Goal: Transaction & Acquisition: Book appointment/travel/reservation

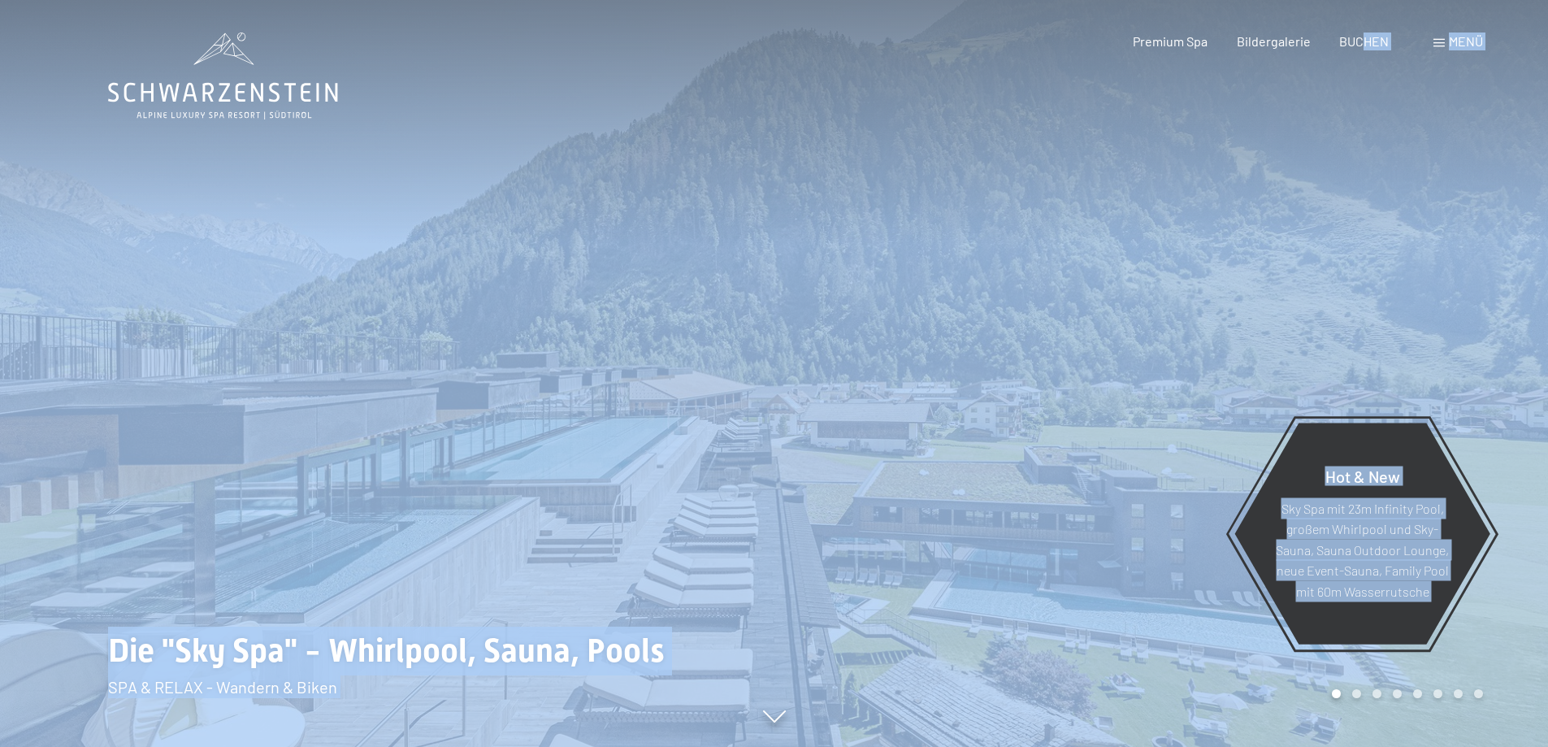
click at [1153, 468] on div at bounding box center [1162, 373] width 775 height 747
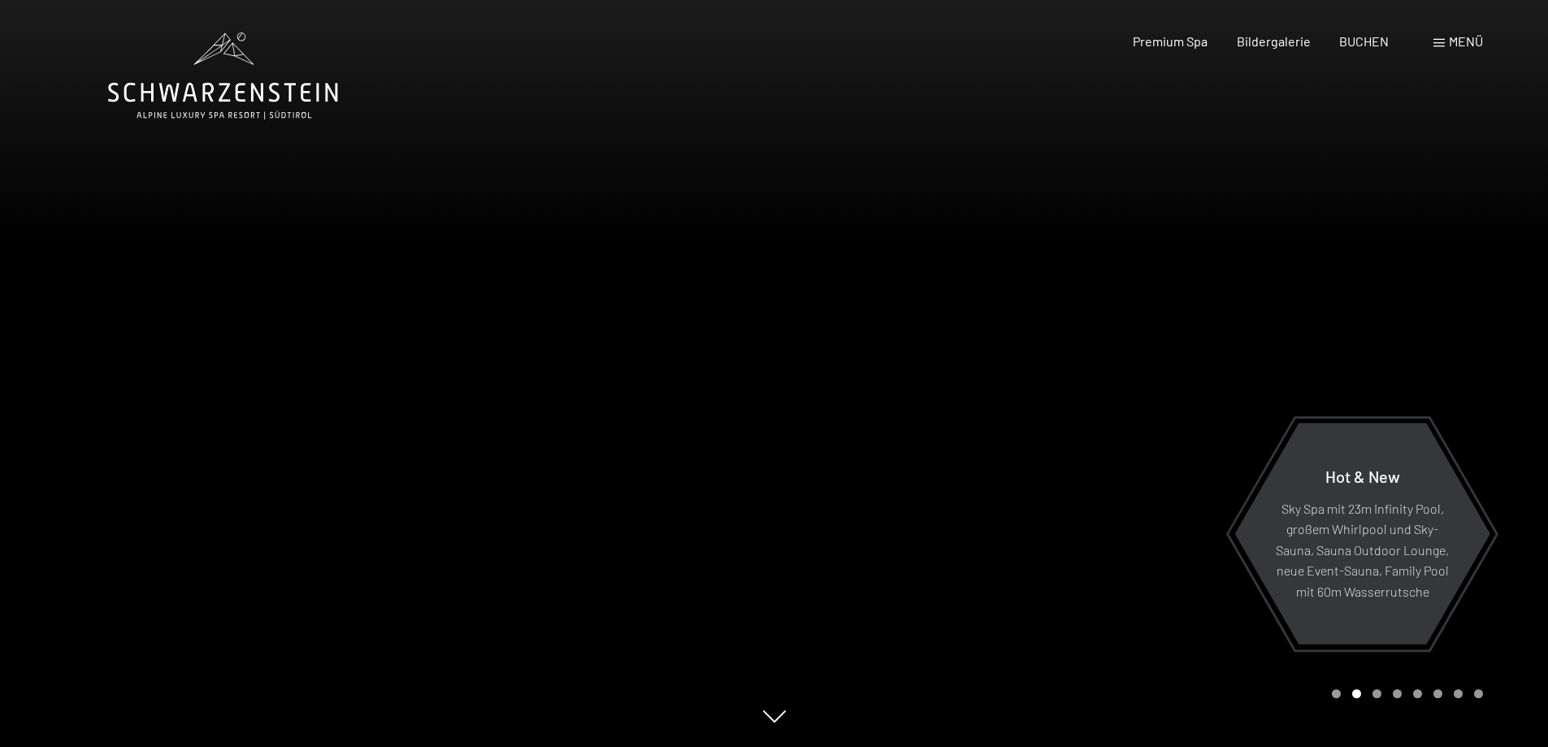
click at [1477, 41] on span "Menü" at bounding box center [1466, 40] width 34 height 15
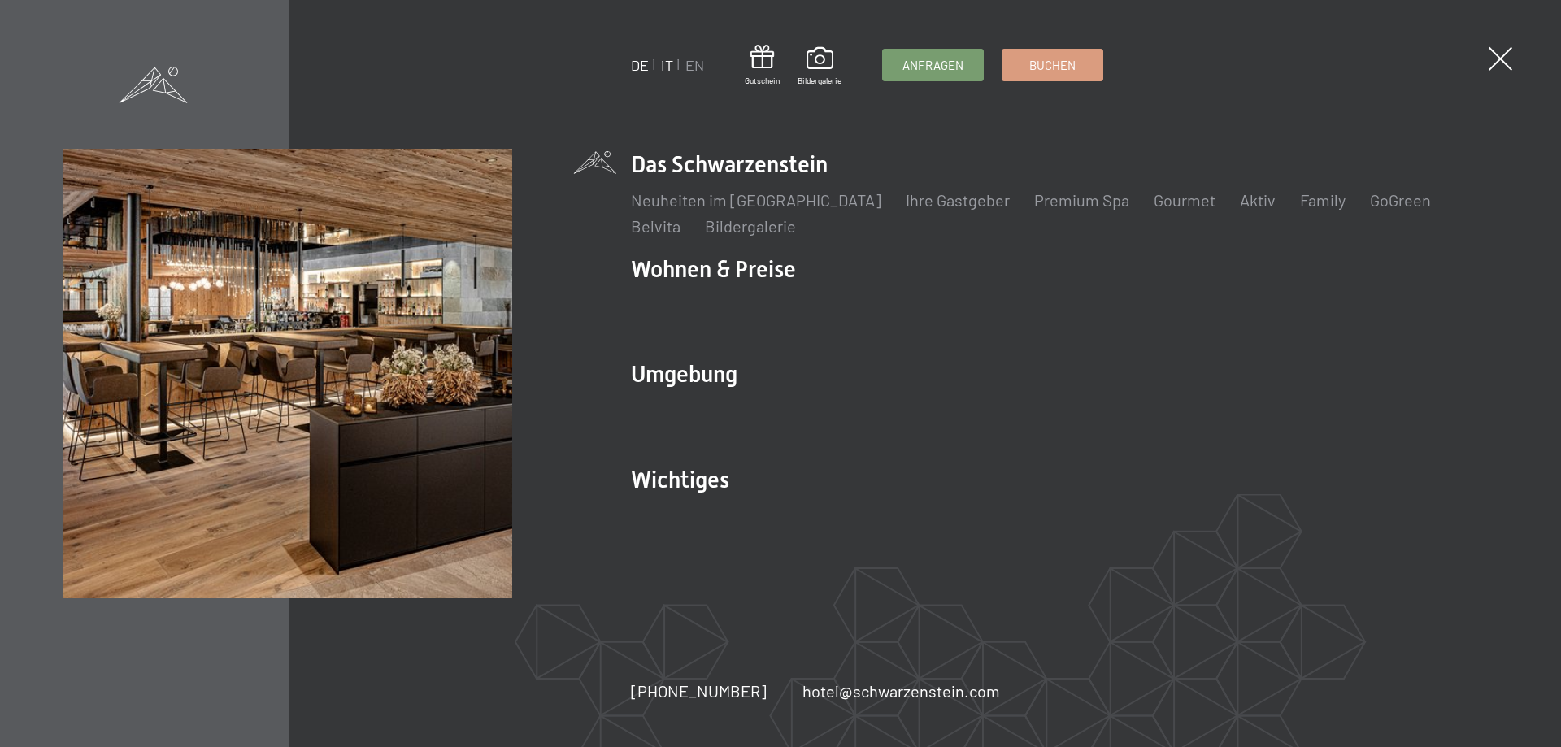
click at [673, 66] on link "IT" at bounding box center [667, 65] width 12 height 18
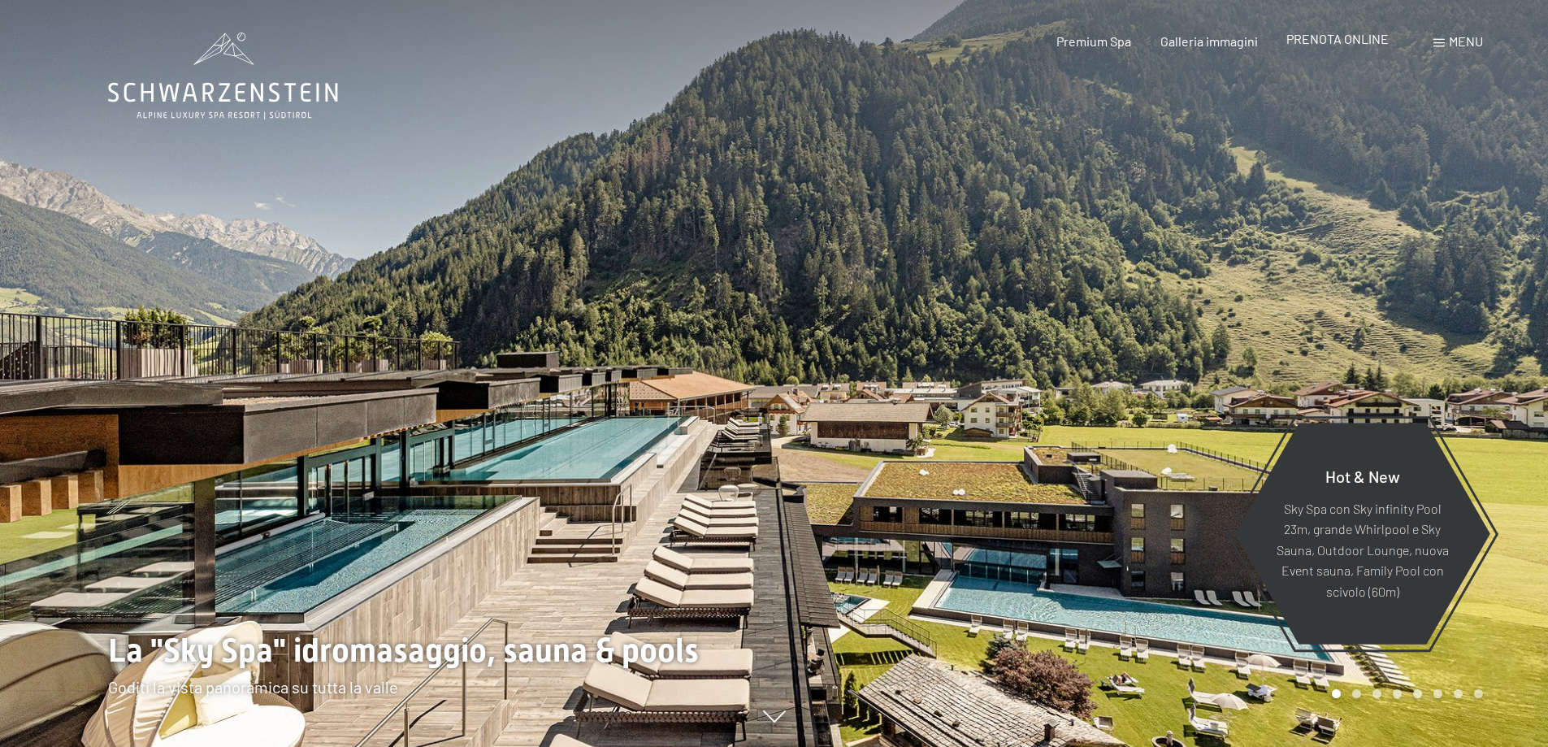
click at [1352, 36] on span "PRENOTA ONLINE" at bounding box center [1338, 38] width 102 height 15
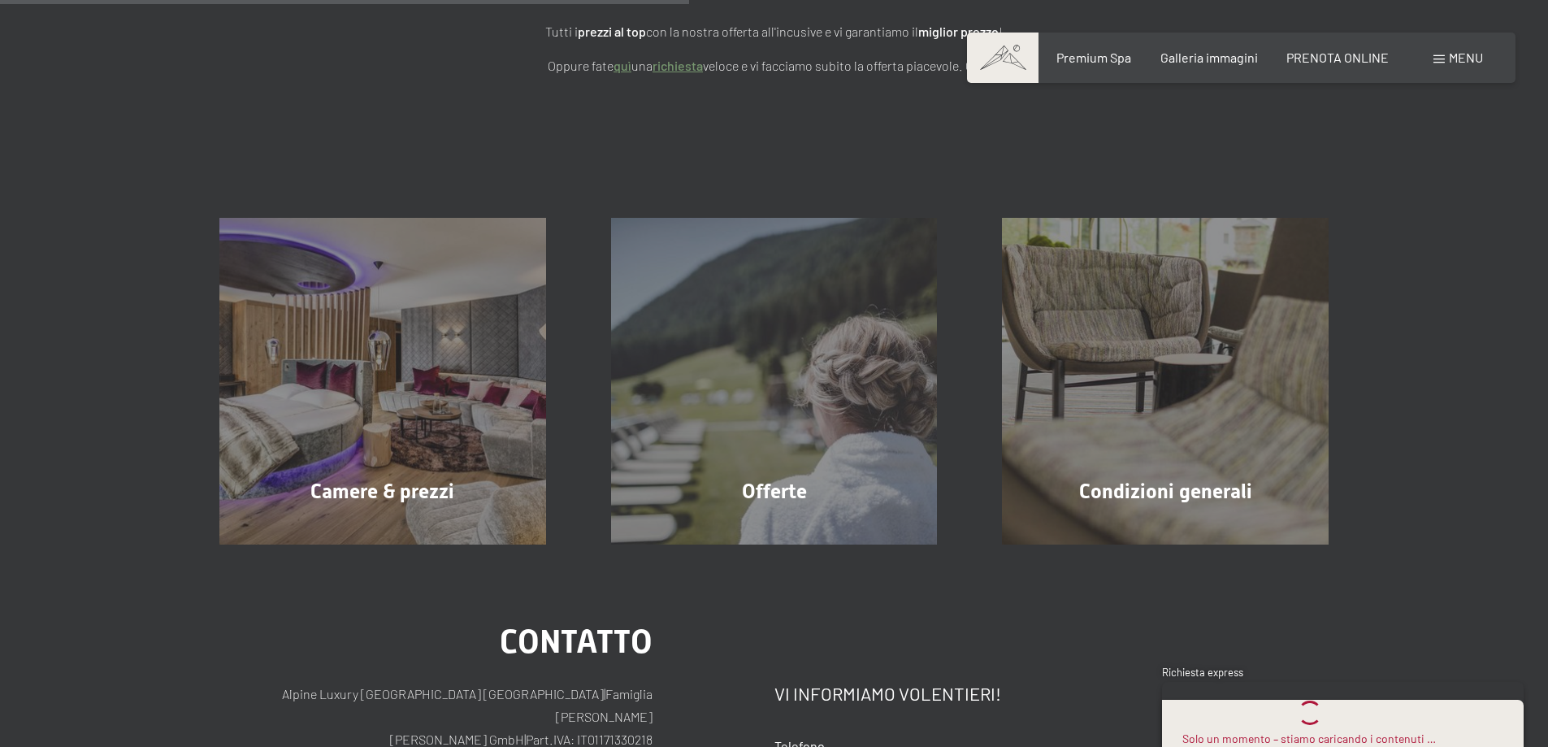
scroll to position [163, 0]
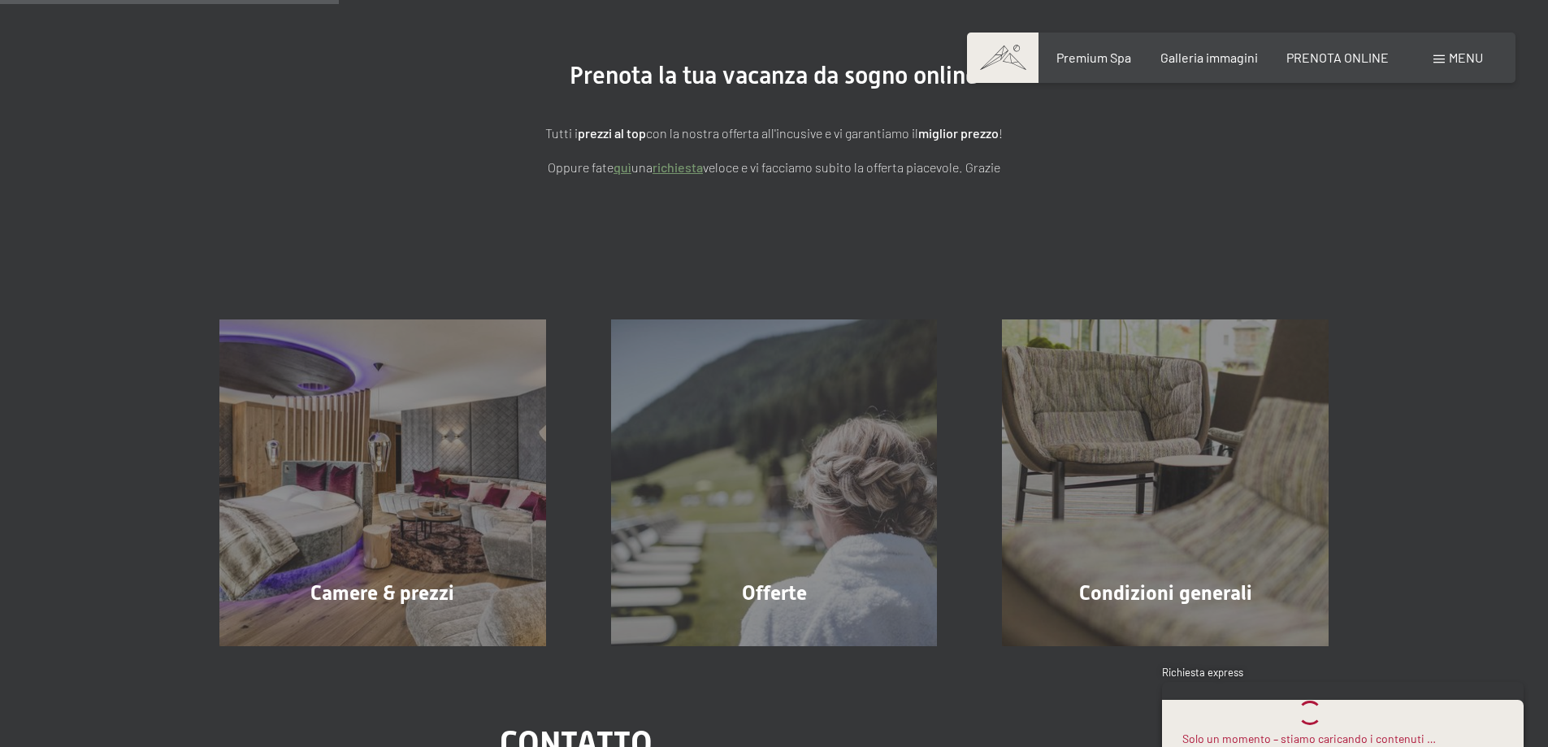
click at [1333, 65] on div "Premium Spa Galleria immagini PRENOTA ONLINE" at bounding box center [1209, 58] width 418 height 18
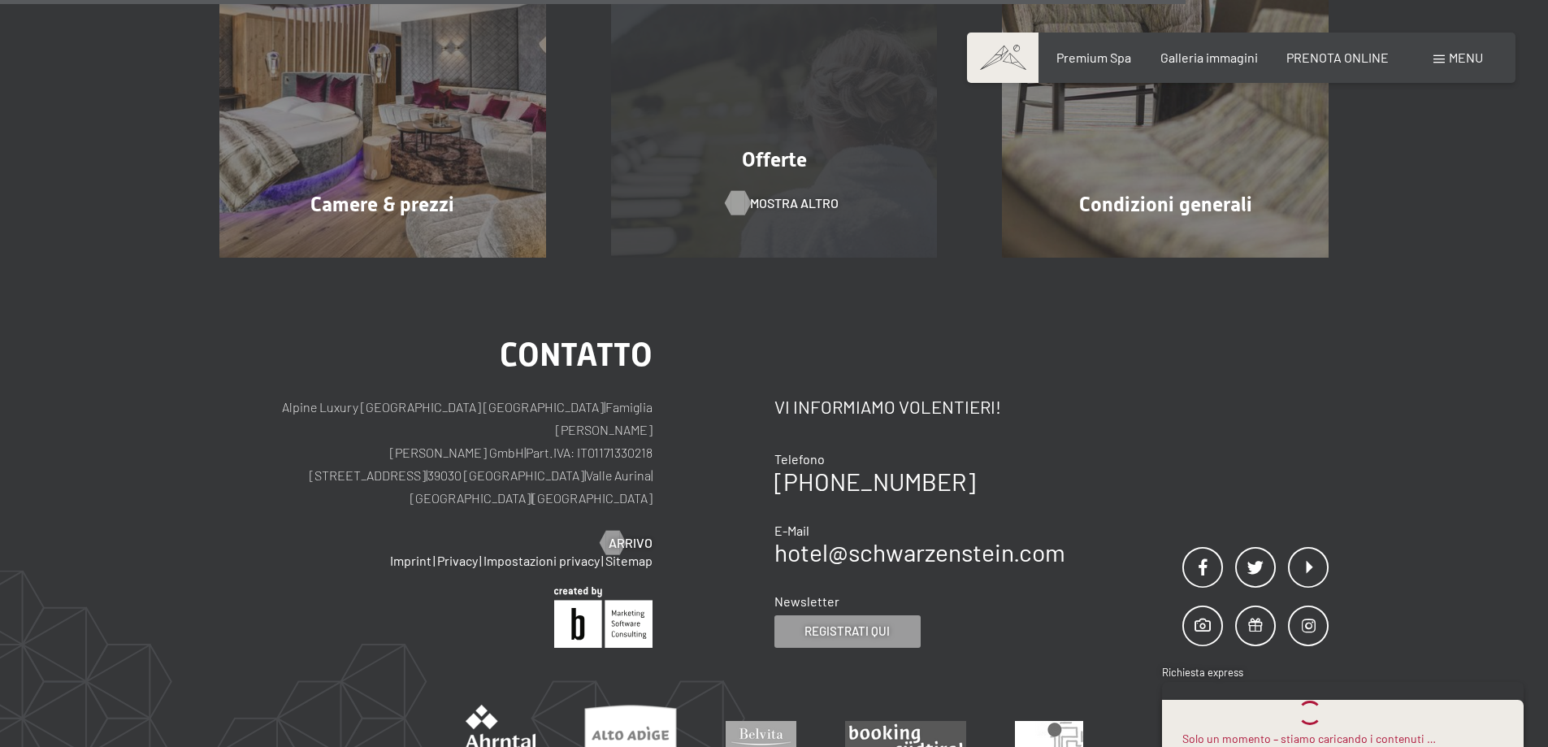
scroll to position [569, 0]
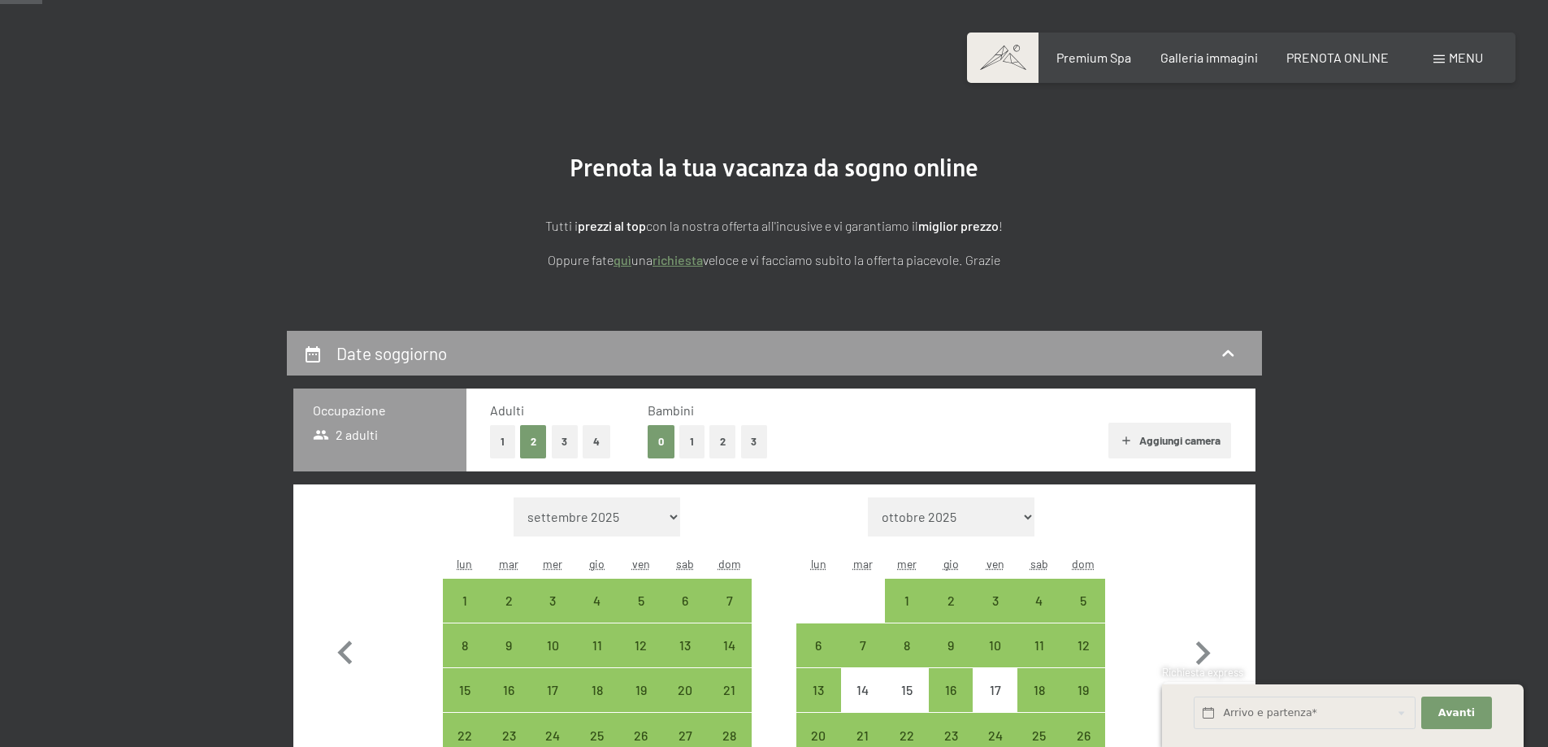
scroll to position [163, 0]
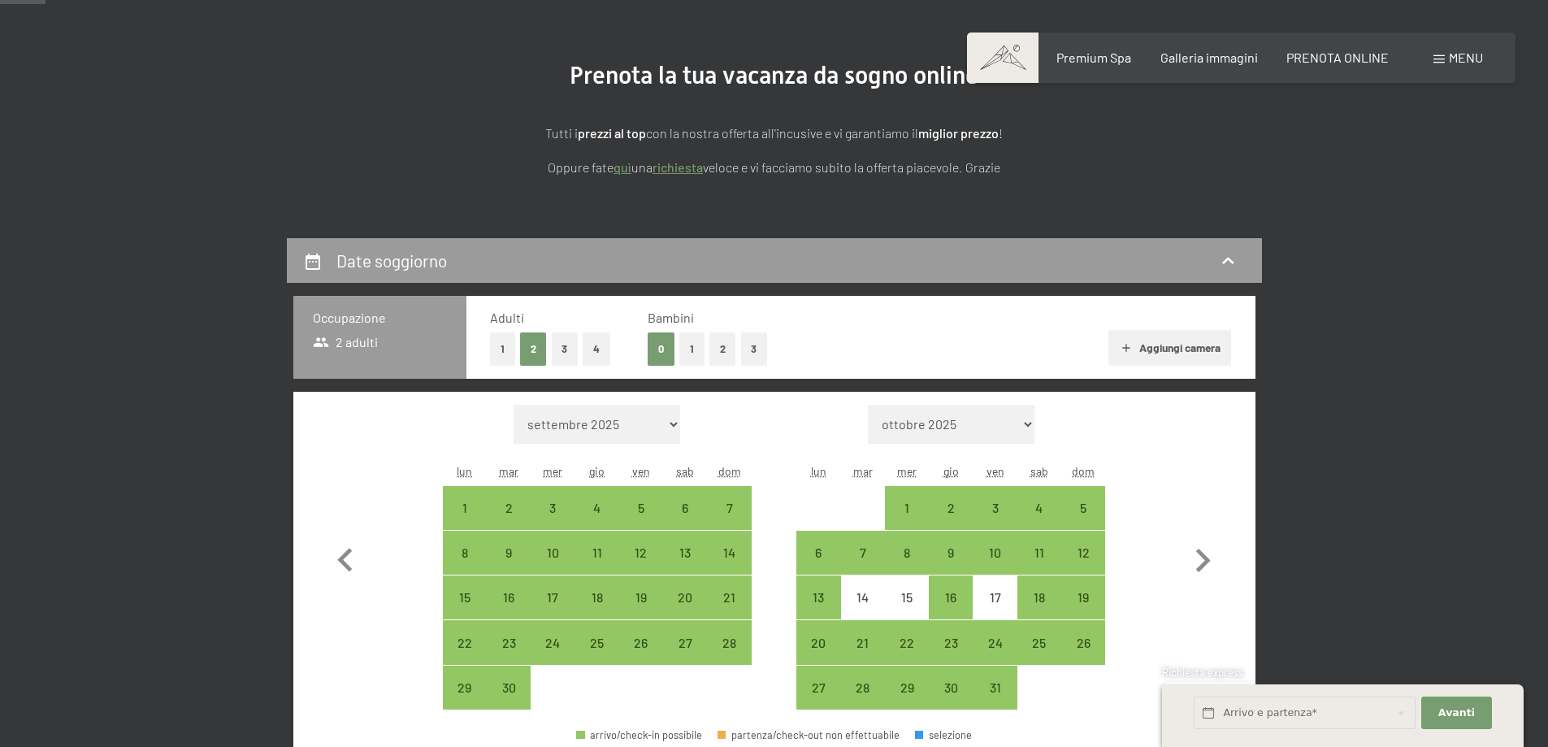
click at [695, 349] on button "1" at bounding box center [691, 348] width 25 height 33
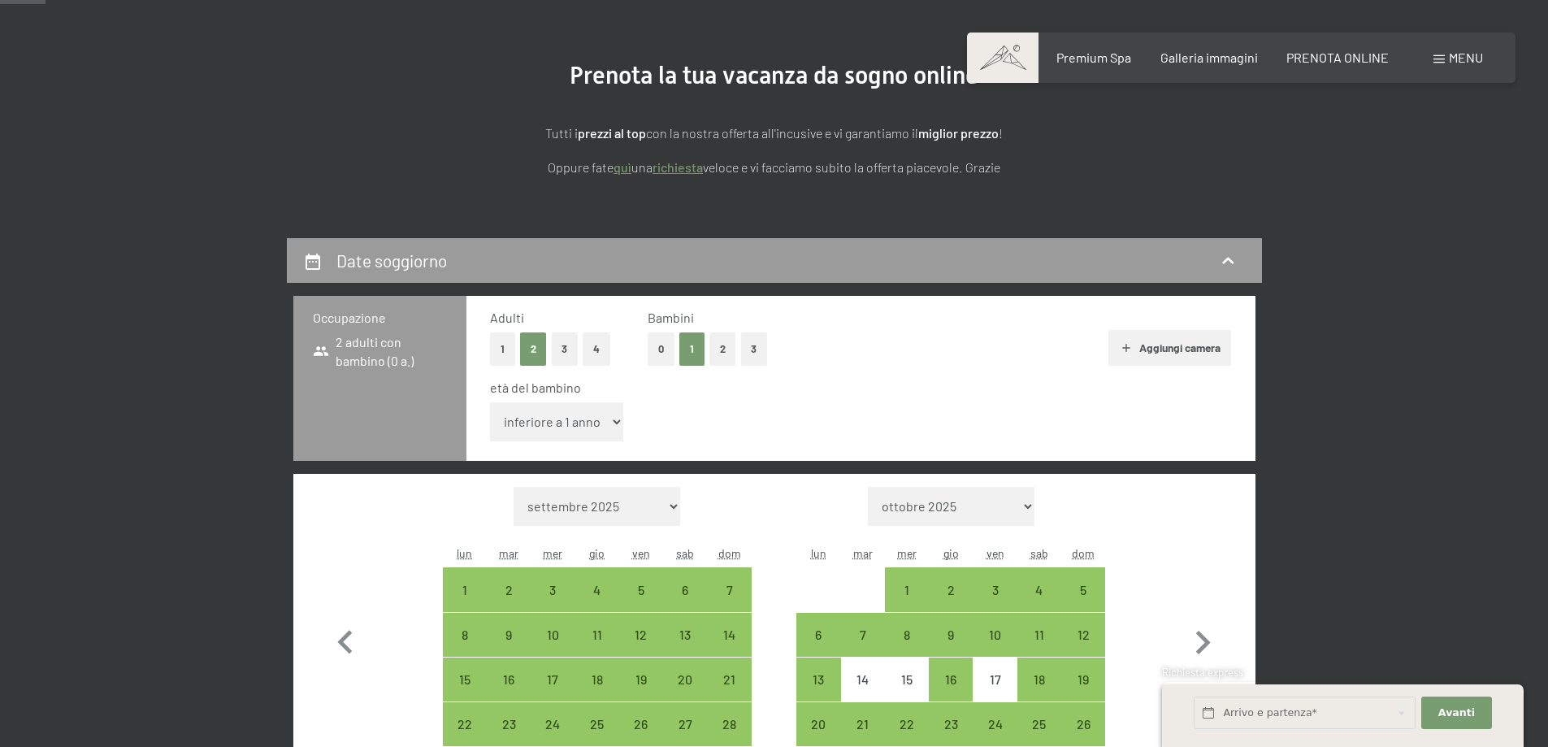
click at [591, 415] on select "inferiore a 1 anno 1 anno 2 anni 3 anni 4 anni 5 anni 6 anni 7 anni 8 anni 9 an…" at bounding box center [557, 421] width 134 height 39
select select "1"
click at [490, 402] on select "inferiore a 1 anno 1 anno 2 anni 3 anni 4 anni 5 anni 6 anni 7 anni 8 anni 9 an…" at bounding box center [557, 421] width 134 height 39
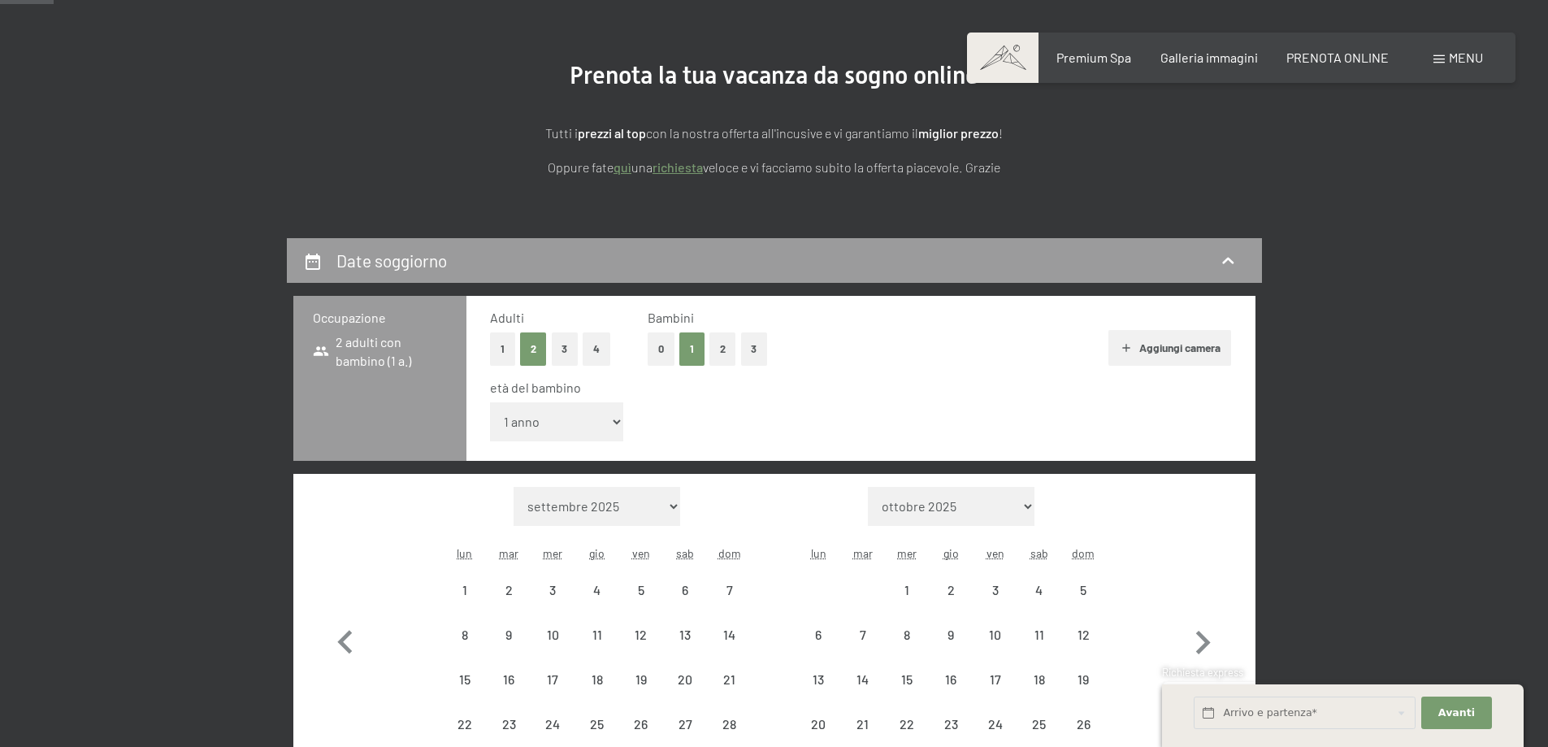
scroll to position [406, 0]
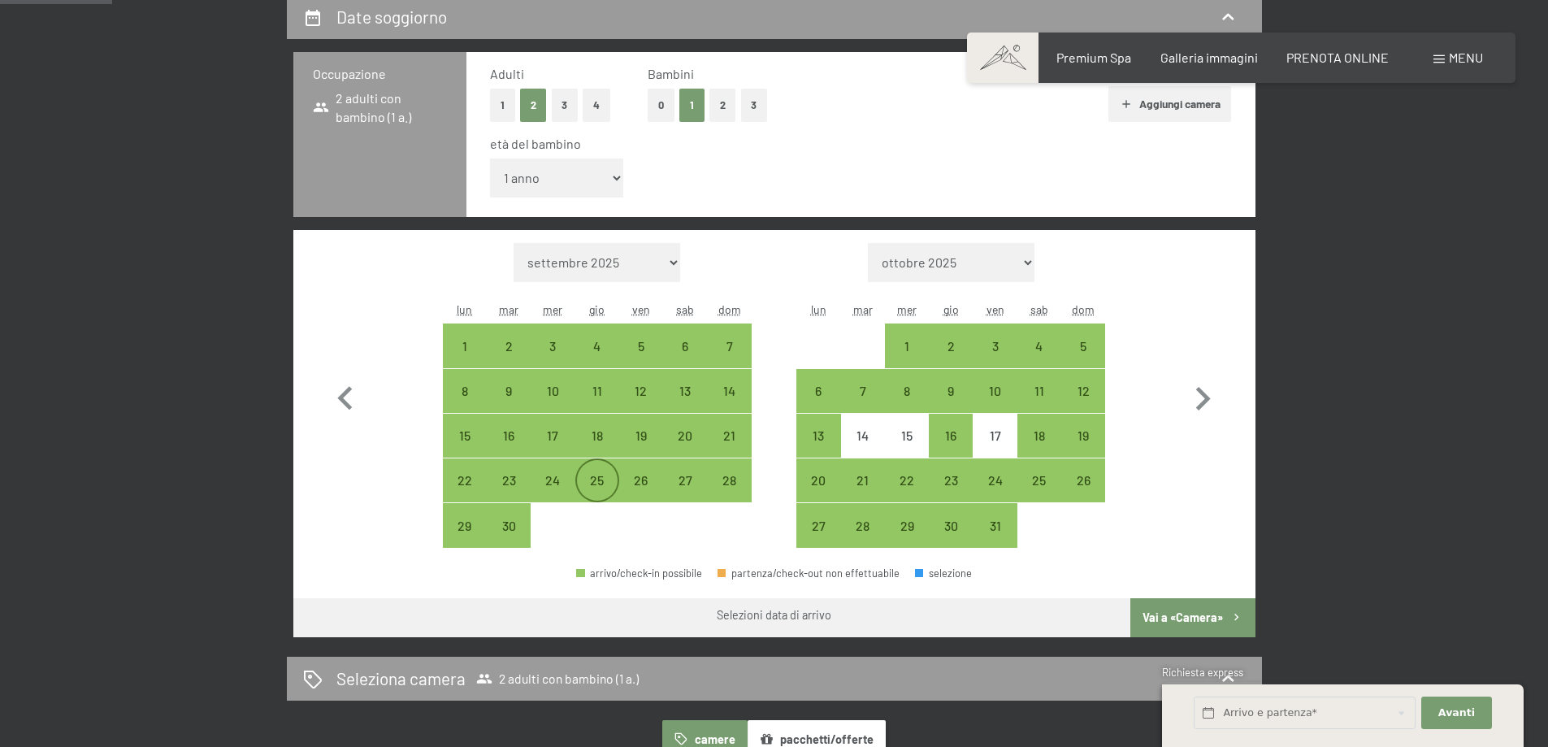
click at [597, 487] on div "25" at bounding box center [597, 494] width 41 height 41
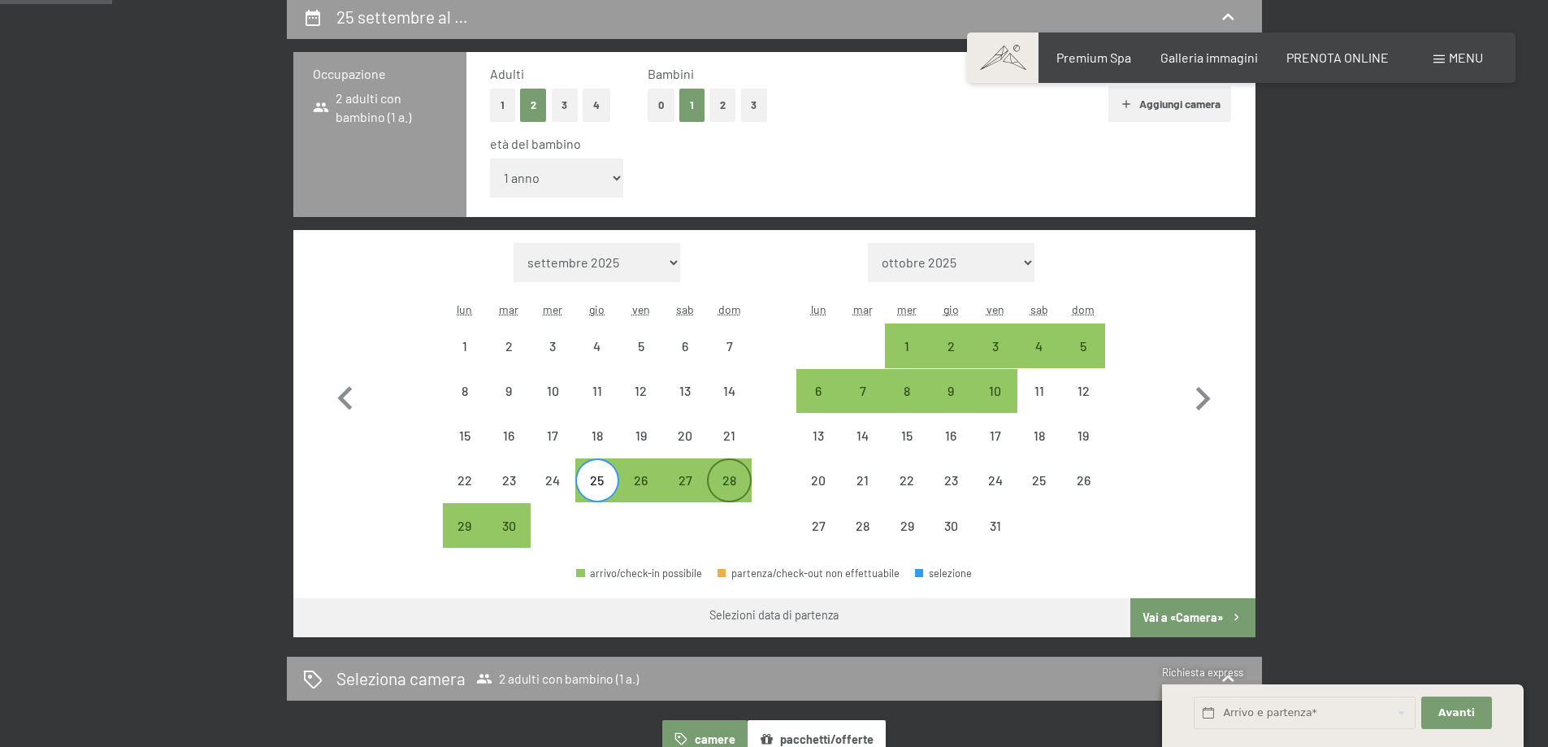
click at [744, 484] on div "28" at bounding box center [729, 494] width 41 height 41
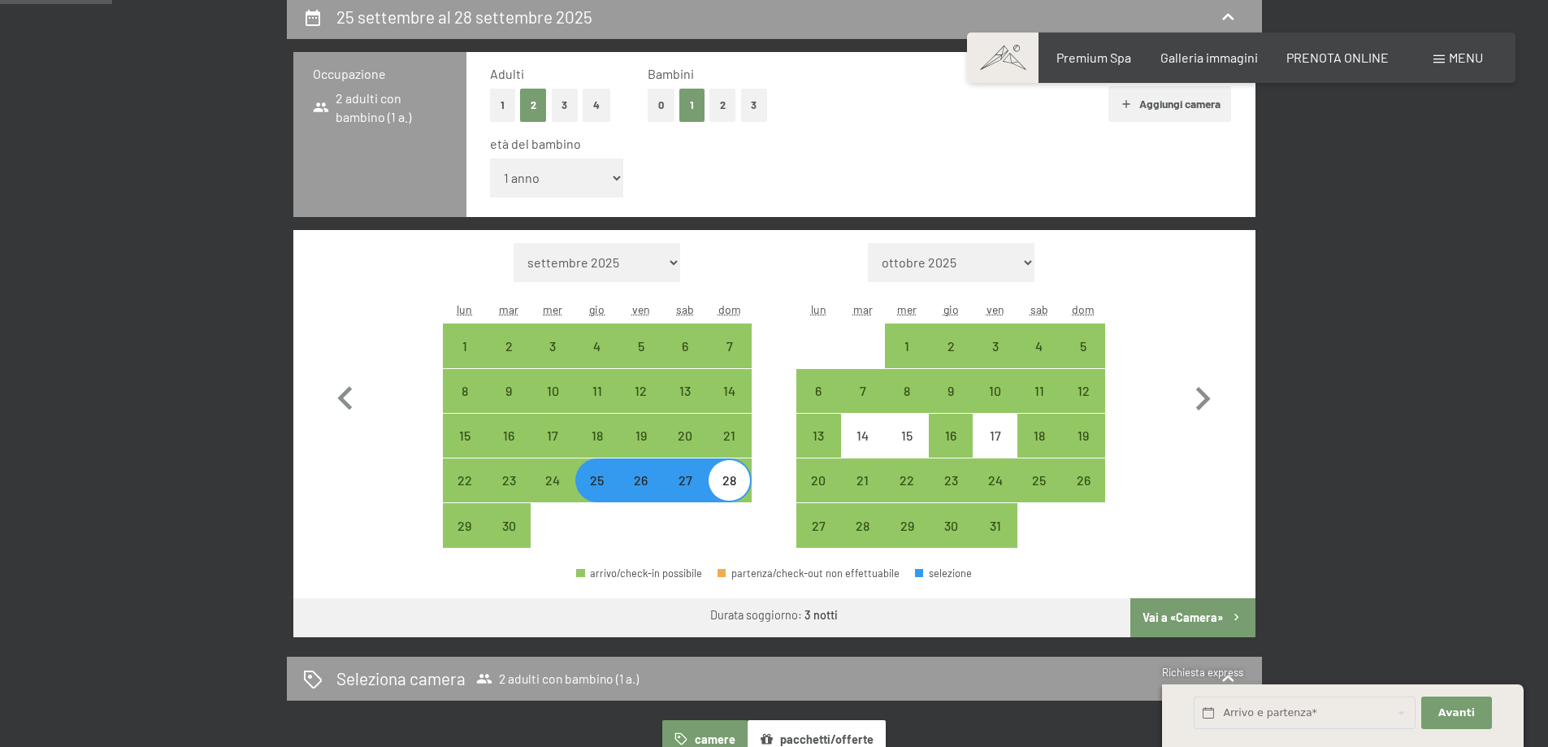
click at [1198, 613] on button "Vai a «Camera»" at bounding box center [1193, 617] width 124 height 39
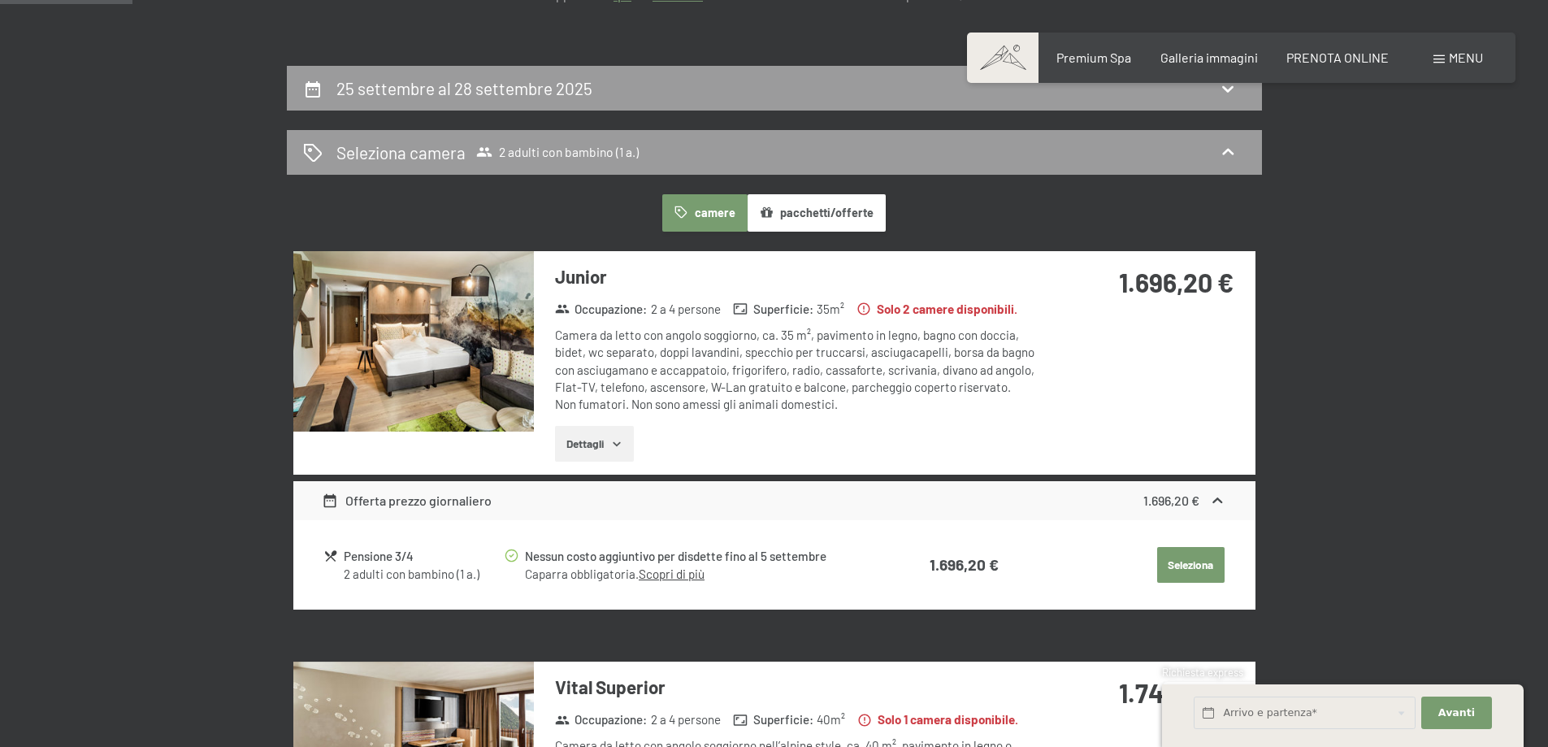
scroll to position [319, 0]
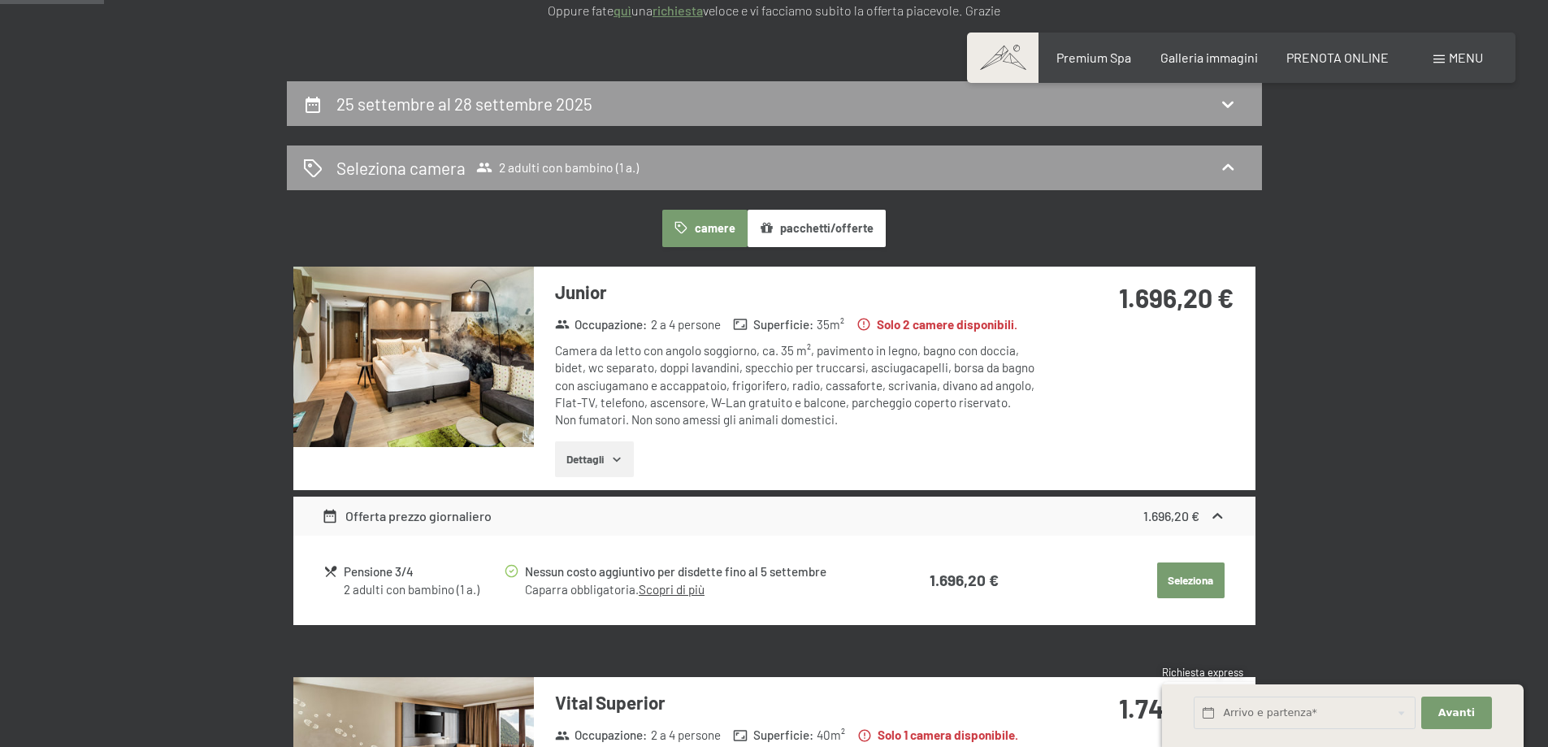
click at [591, 450] on button "Dettagli" at bounding box center [594, 459] width 79 height 36
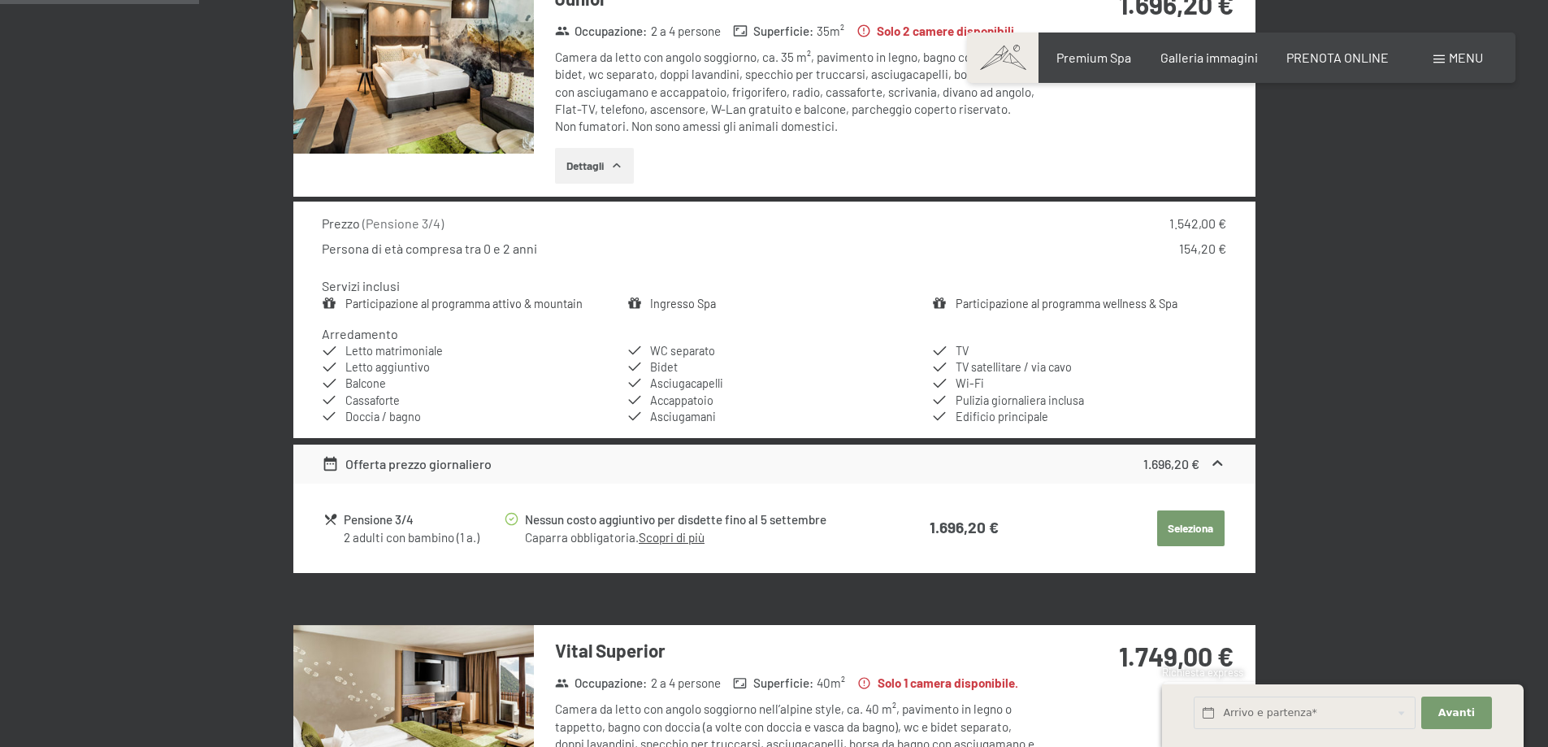
scroll to position [645, 0]
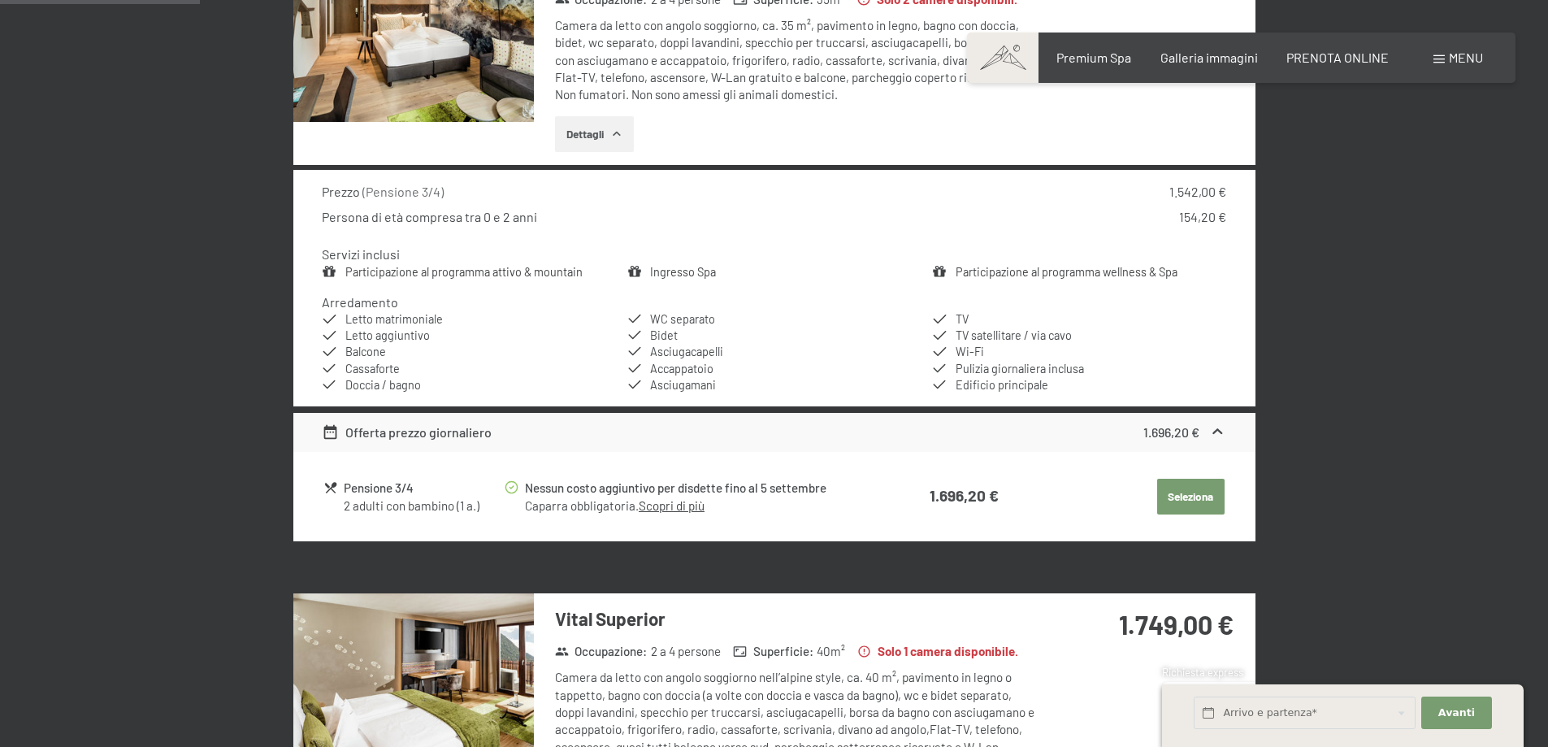
click at [1179, 513] on button "Seleziona" at bounding box center [1190, 497] width 67 height 36
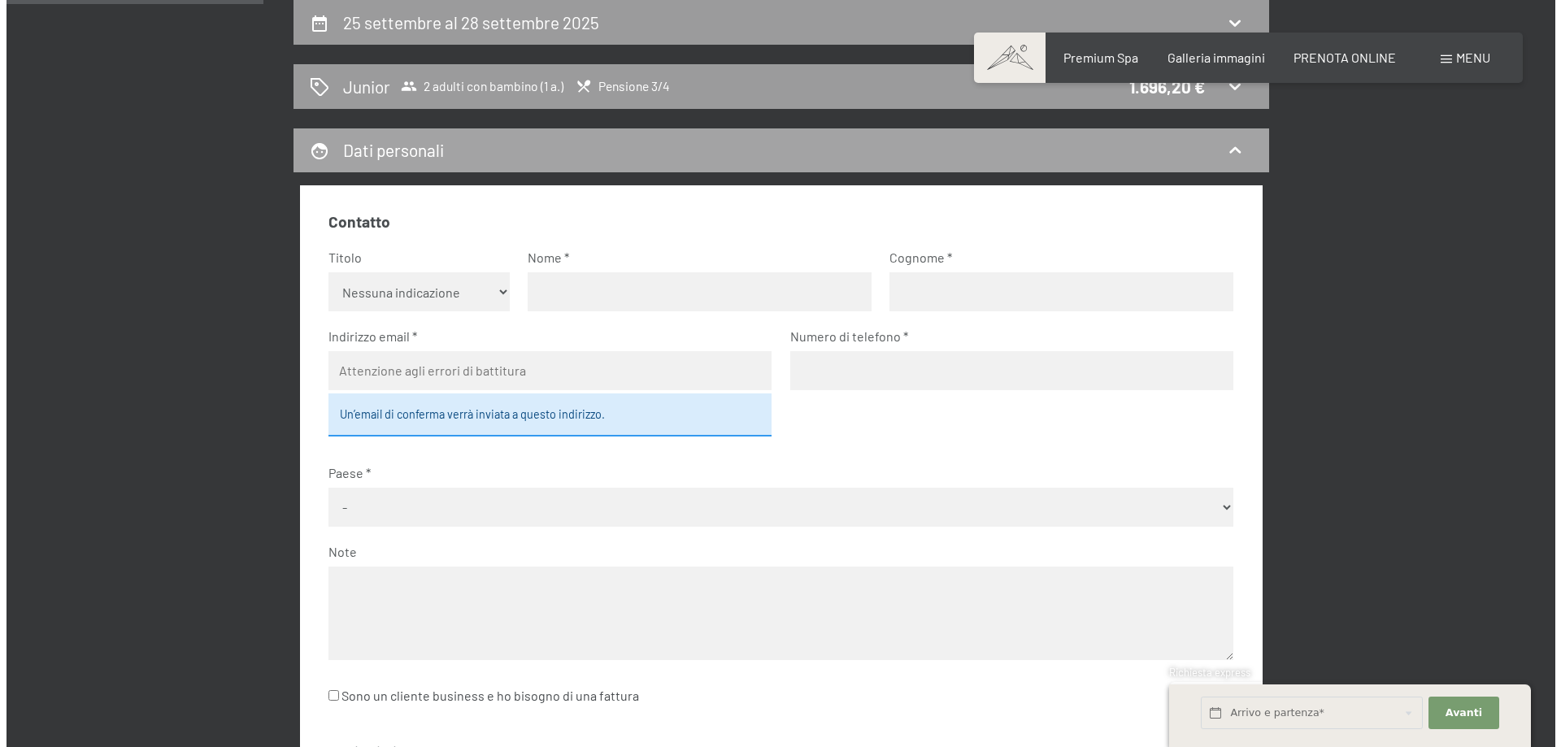
scroll to position [0, 0]
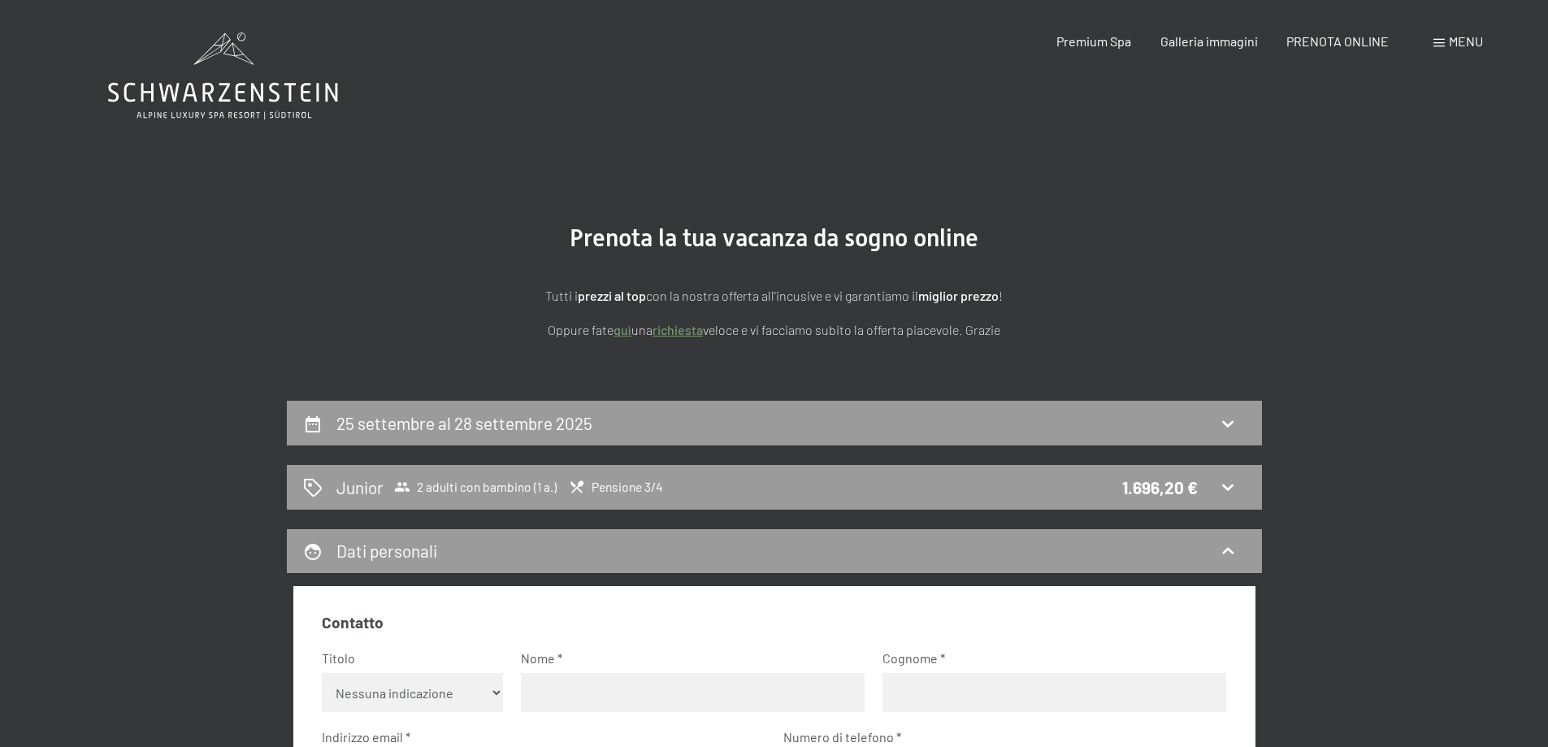
click at [1450, 36] on span "Menu" at bounding box center [1466, 40] width 34 height 15
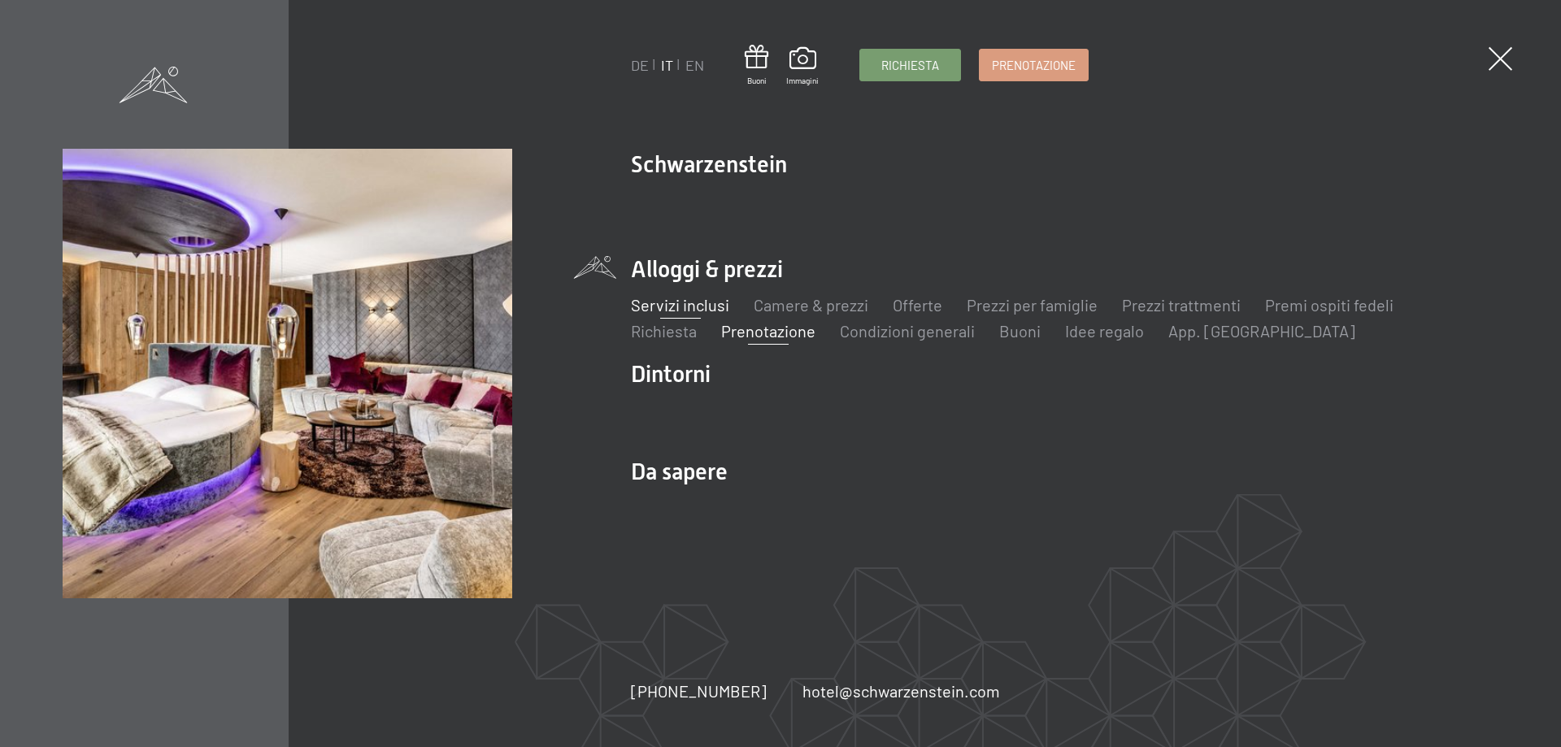
click at [696, 302] on link "Servizi inclusi" at bounding box center [680, 305] width 98 height 20
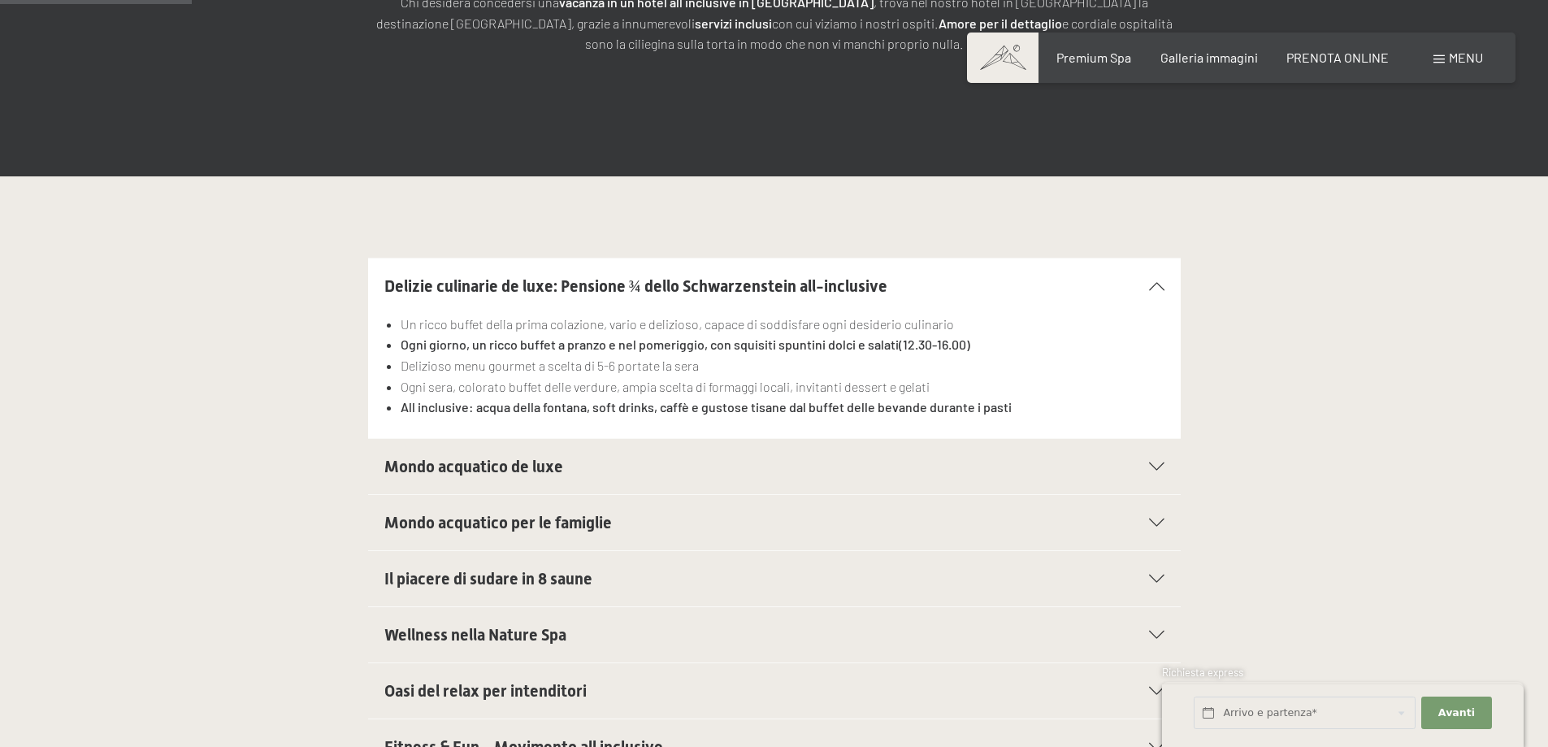
scroll to position [406, 0]
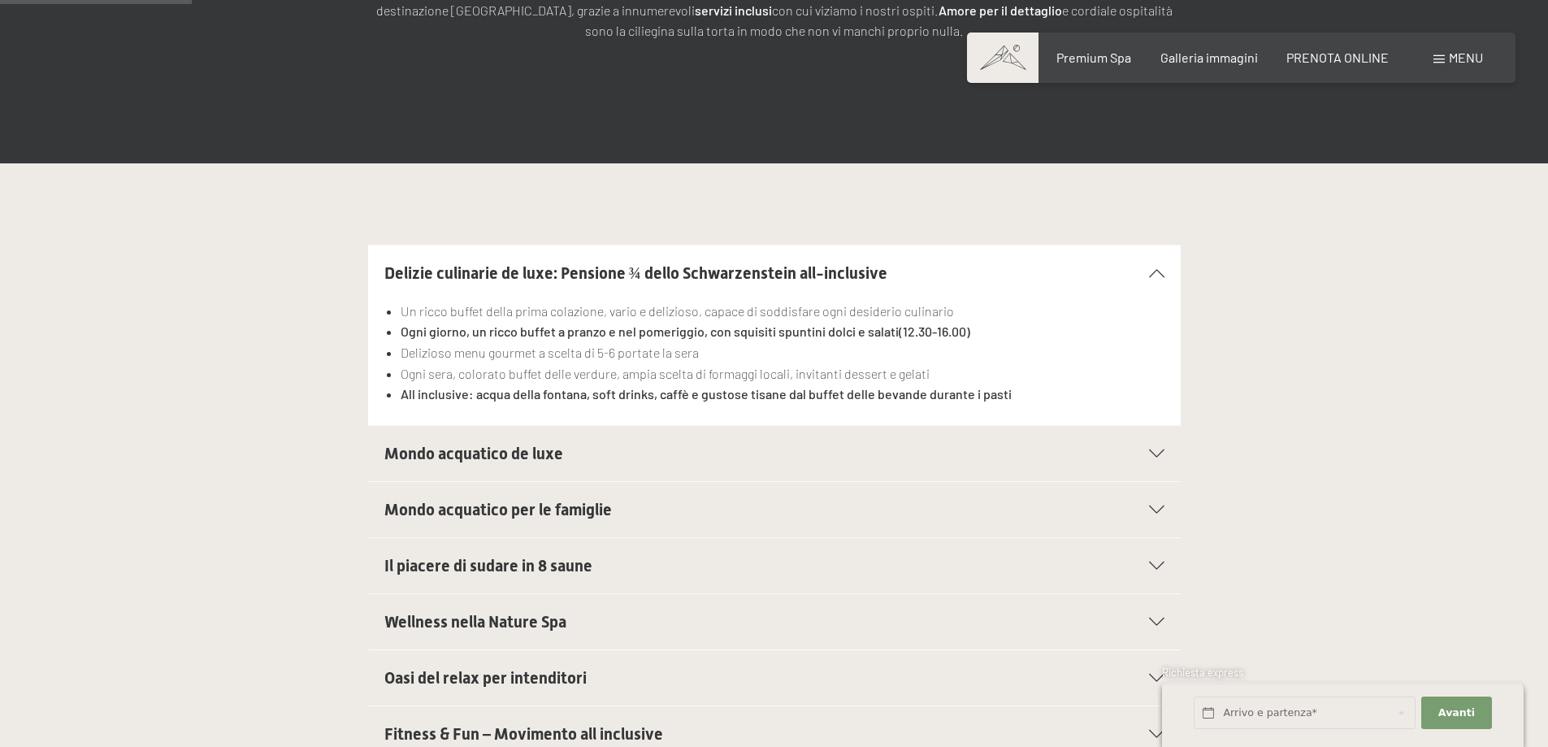
click at [572, 510] on span "Mondo acquatico per le famiglie" at bounding box center [498, 510] width 228 height 20
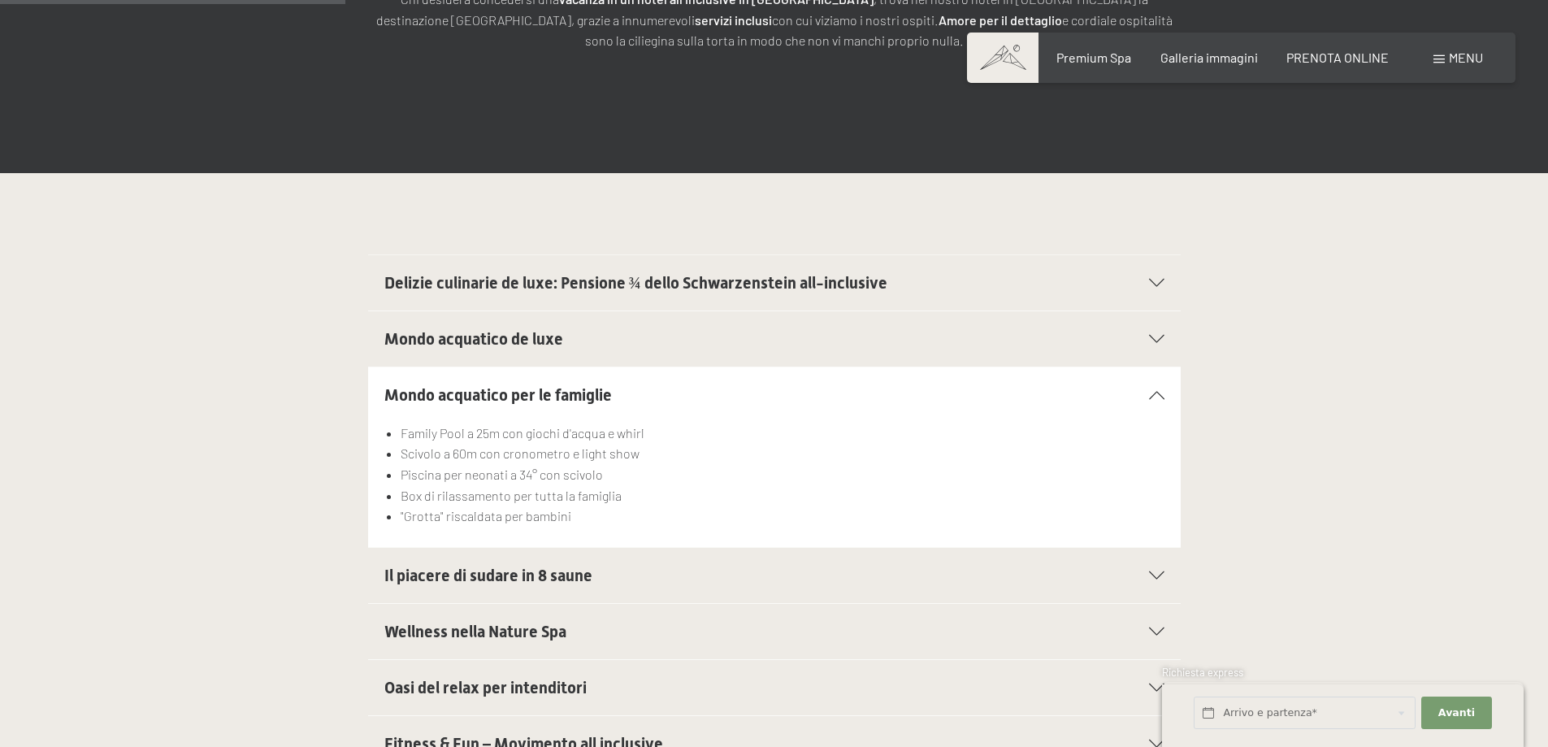
scroll to position [163, 0]
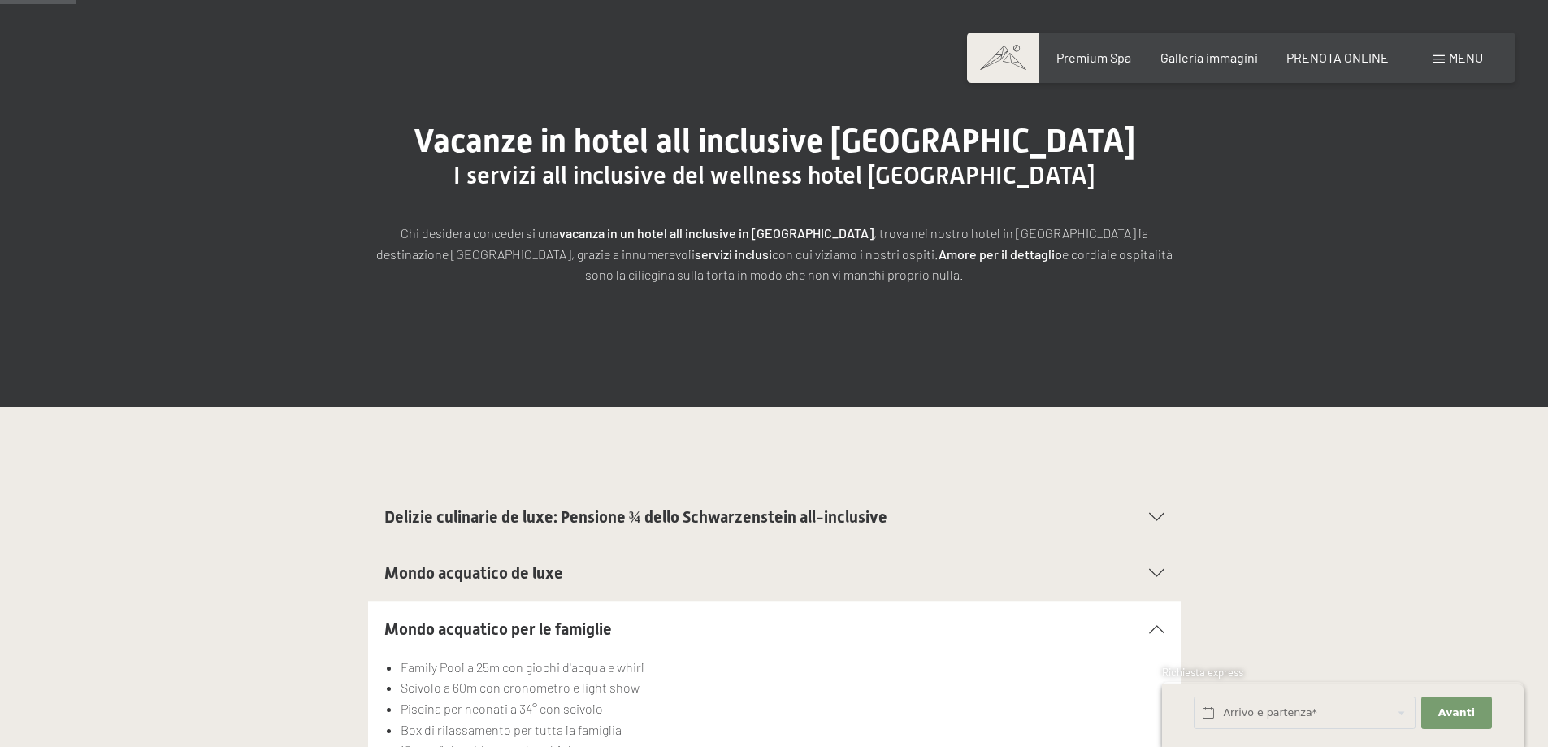
click at [553, 517] on span "Delizie culinarie de luxe: Pensione ¾ dello Schwarzenstein all-inclusive" at bounding box center [635, 517] width 503 height 20
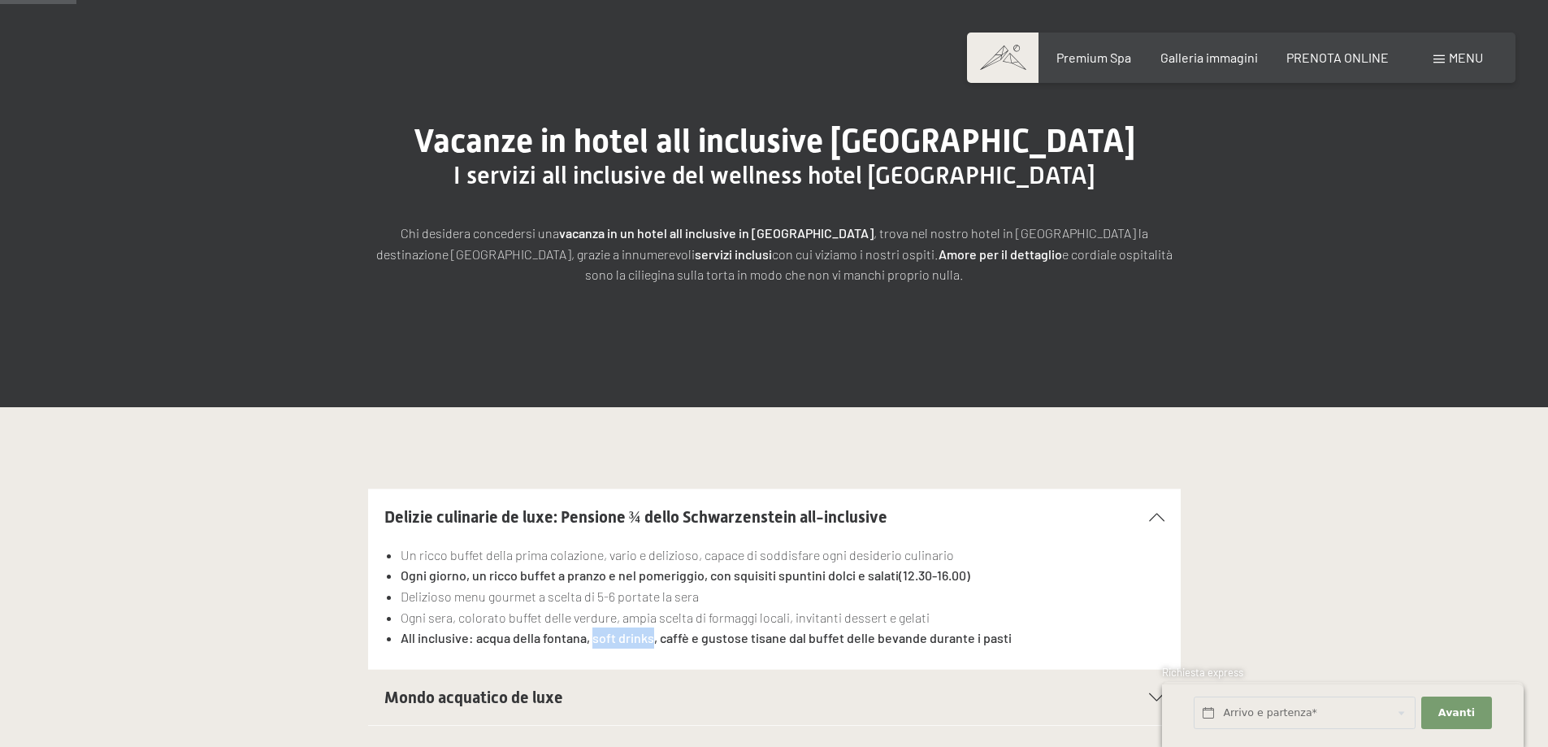
drag, startPoint x: 649, startPoint y: 641, endPoint x: 593, endPoint y: 640, distance: 56.1
click at [593, 640] on strong "All inclusive: acqua della fontana, soft drinks, caffè e gustose tisane dal buf…" at bounding box center [706, 637] width 611 height 15
copy strong "soft drinks"
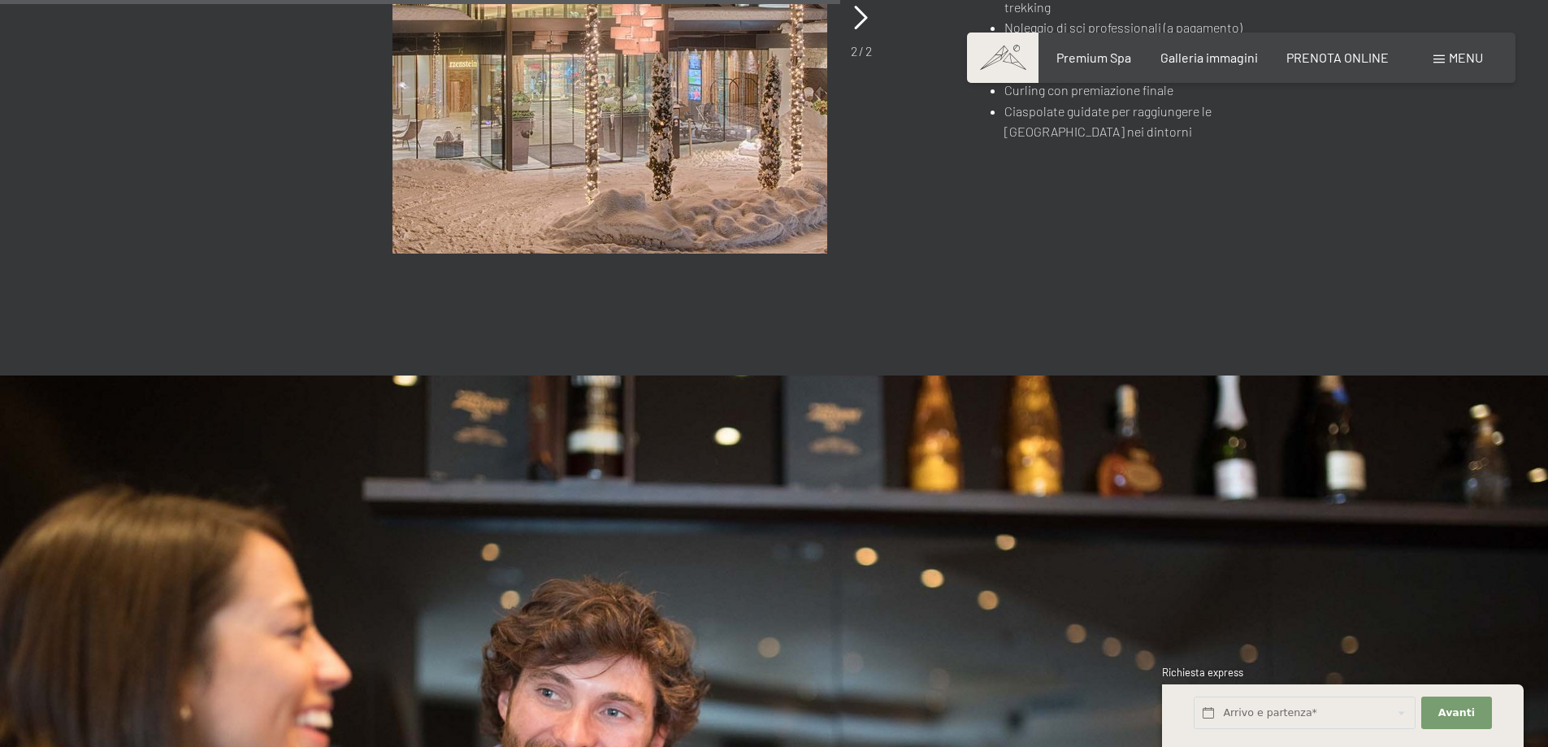
scroll to position [1788, 0]
